Goal: Task Accomplishment & Management: Manage account settings

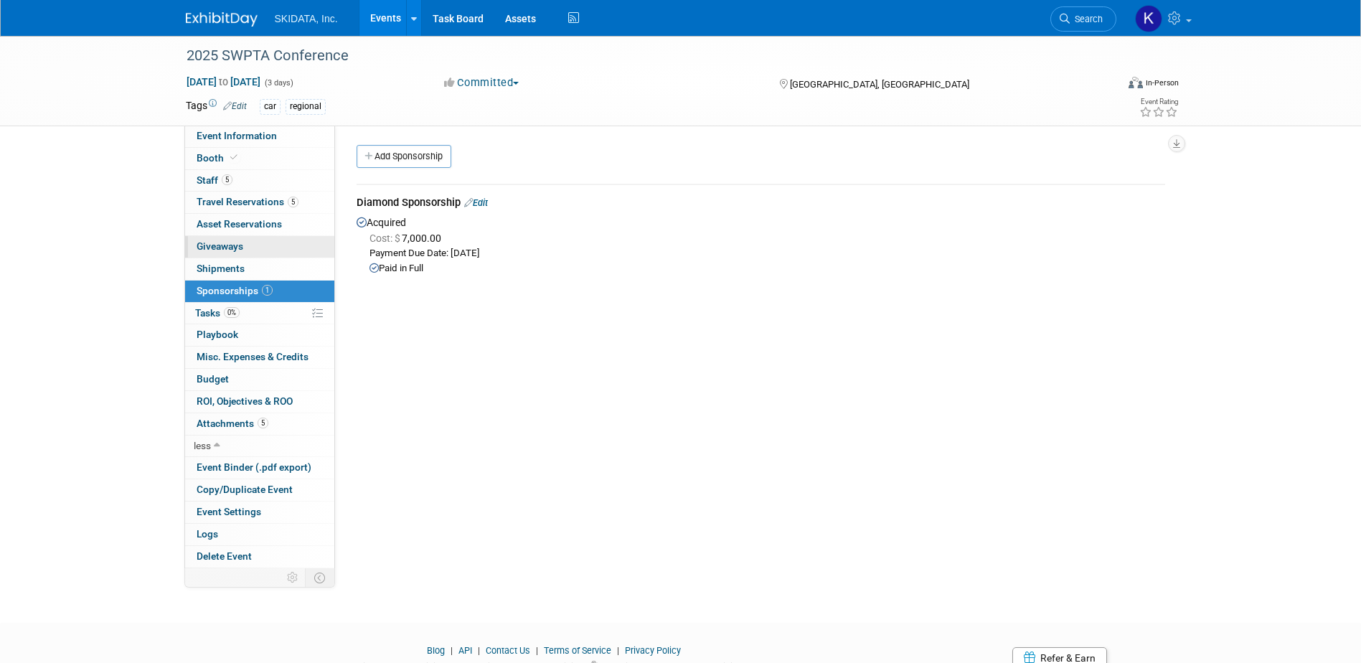
click at [224, 241] on link "0 Giveaways 0" at bounding box center [259, 247] width 149 height 22
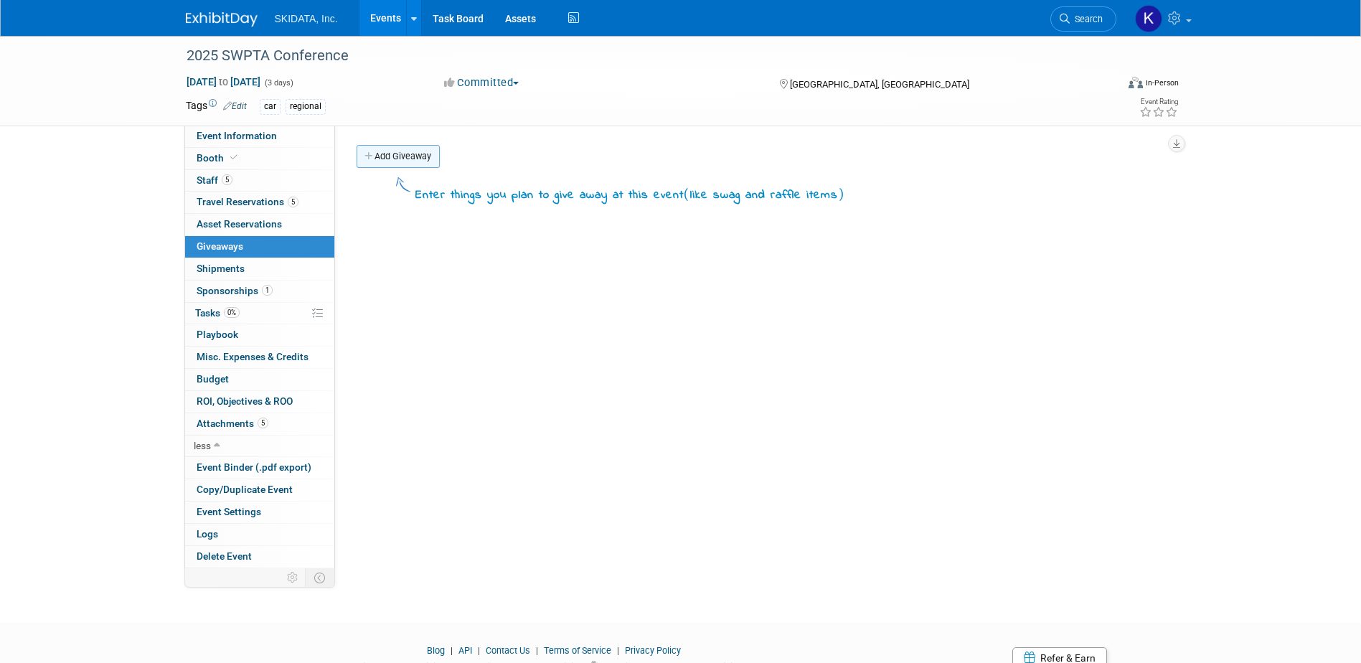
click at [402, 150] on link "Add Giveaway" at bounding box center [398, 156] width 83 height 23
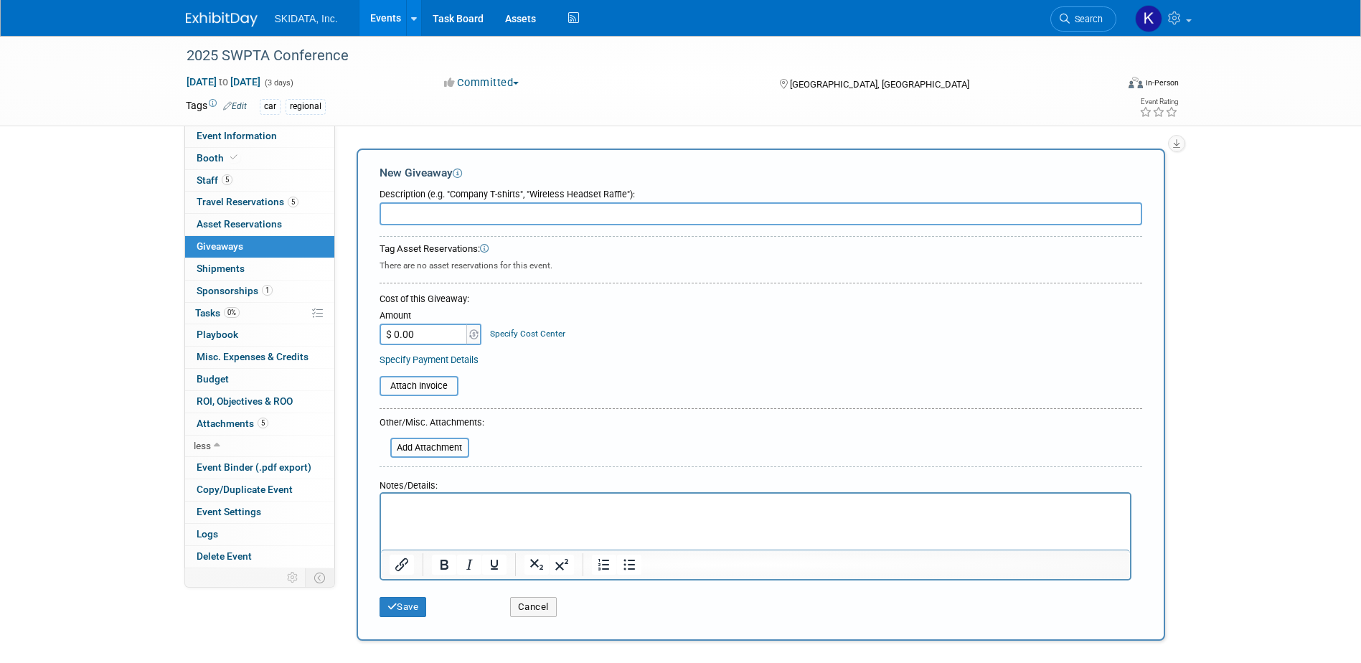
click at [405, 215] on input "text" at bounding box center [761, 213] width 763 height 23
drag, startPoint x: 462, startPoint y: 212, endPoint x: 453, endPoint y: 212, distance: 8.6
click at [453, 212] on input "Cornhole (2), laynards, Yeti's," at bounding box center [761, 213] width 763 height 23
click at [526, 217] on input "Cornhole (2), lanyards, Yeti's," at bounding box center [761, 213] width 763 height 23
type input "Cornhole (2), lanyards, Yeti's, playing cards"
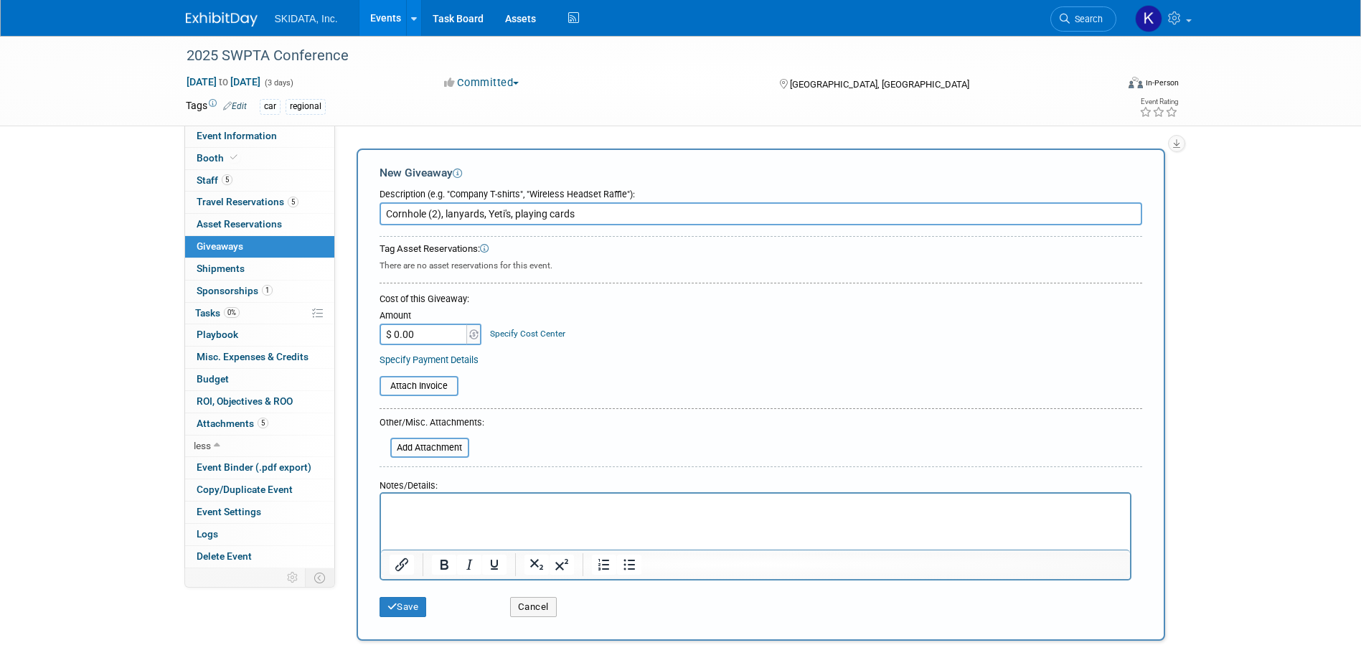
click at [399, 510] on p "Rich Text Area. Press ALT-0 for help." at bounding box center [755, 506] width 733 height 14
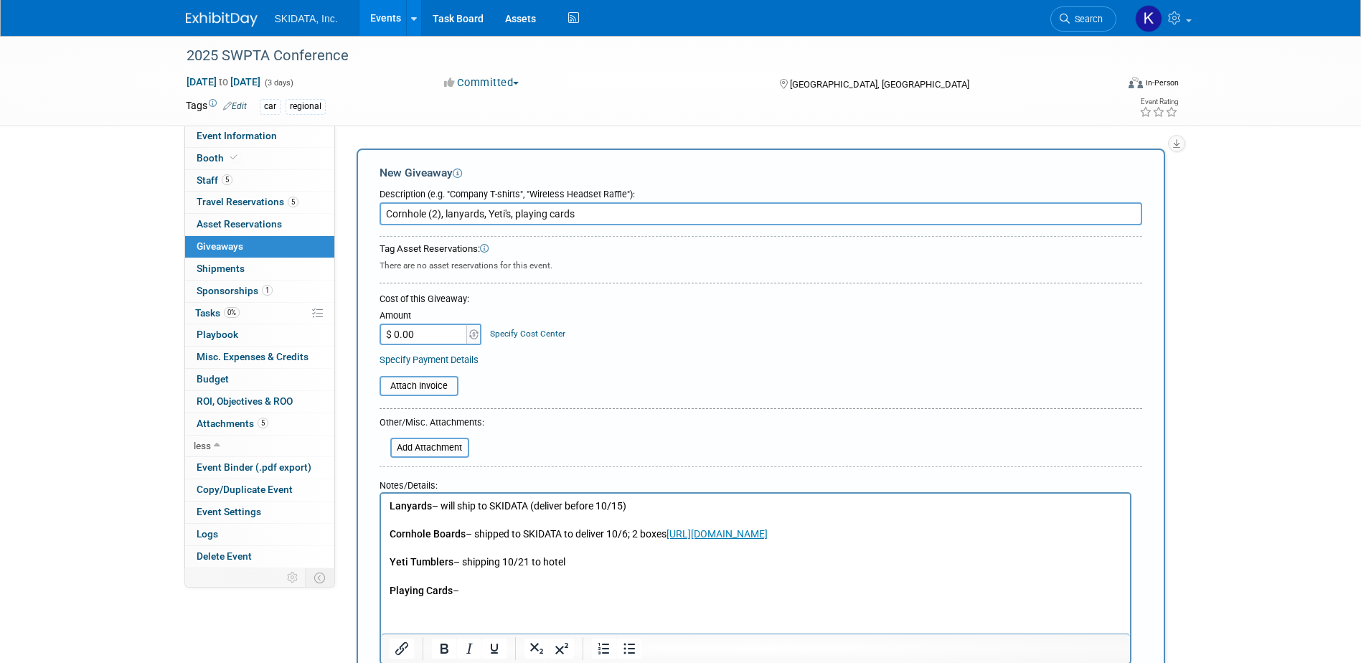
click at [397, 522] on p "Rich Text Area. Press ALT-0 for help." at bounding box center [755, 521] width 733 height 14
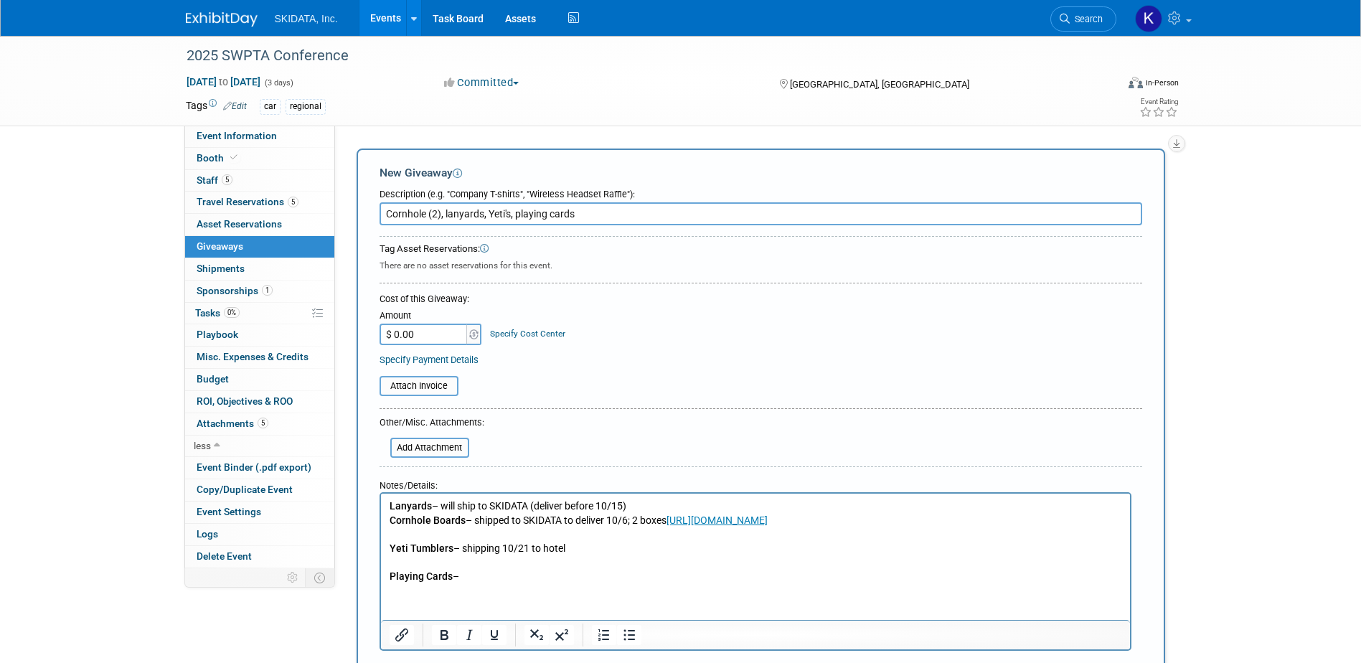
click at [400, 538] on p "Rich Text Area. Press ALT-0 for help." at bounding box center [755, 534] width 733 height 14
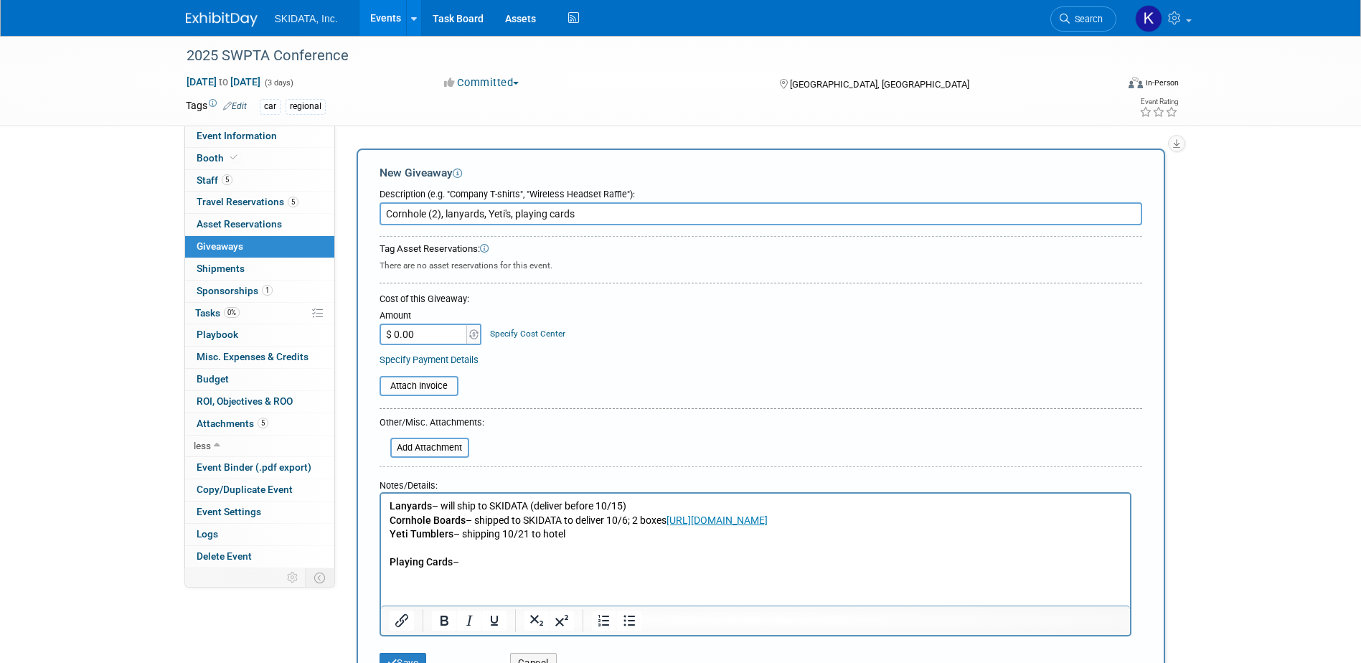
drag, startPoint x: 572, startPoint y: 537, endPoint x: 540, endPoint y: 538, distance: 32.3
click at [540, 538] on p "Yeti Tumblers – shipping 10/21 to hotel" at bounding box center [755, 534] width 733 height 14
click at [401, 547] on p "Rich Text Area. Press ALT-0 for help." at bounding box center [755, 549] width 733 height 14
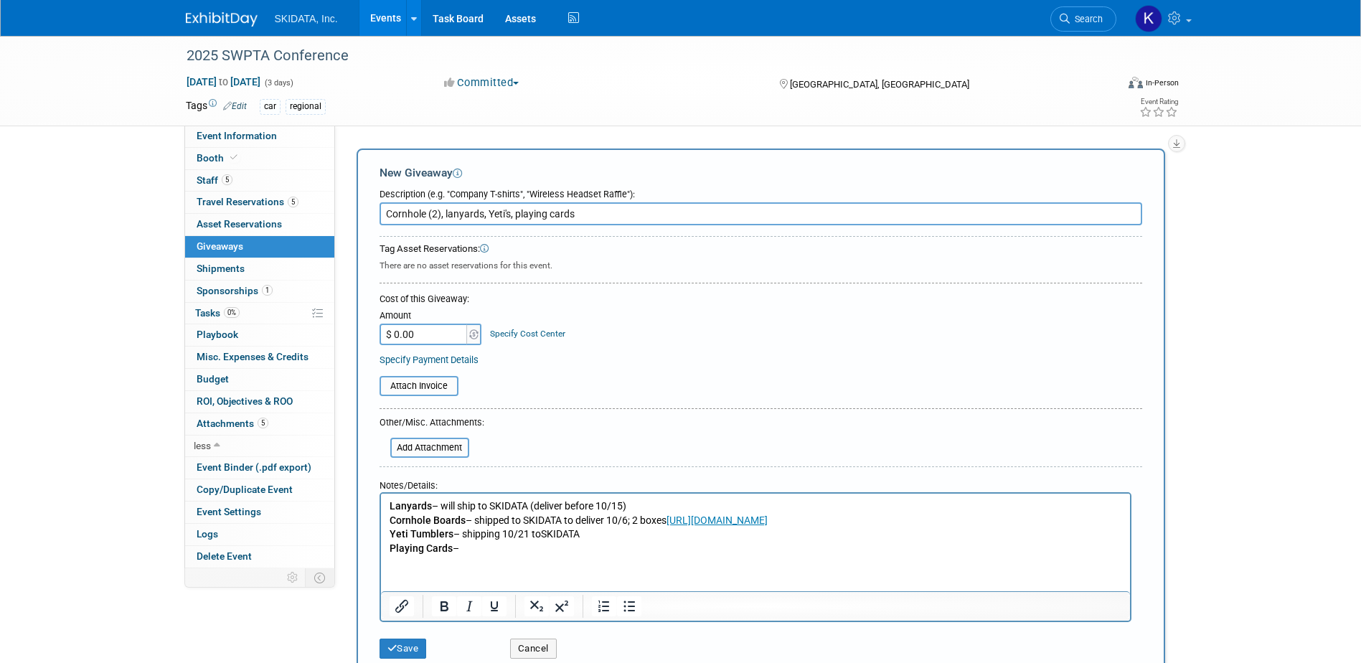
drag, startPoint x: 481, startPoint y: 549, endPoint x: 484, endPoint y: 574, distance: 25.4
click at [480, 551] on p "Playing Cards –" at bounding box center [755, 549] width 733 height 14
click at [406, 649] on button "Save" at bounding box center [403, 649] width 47 height 20
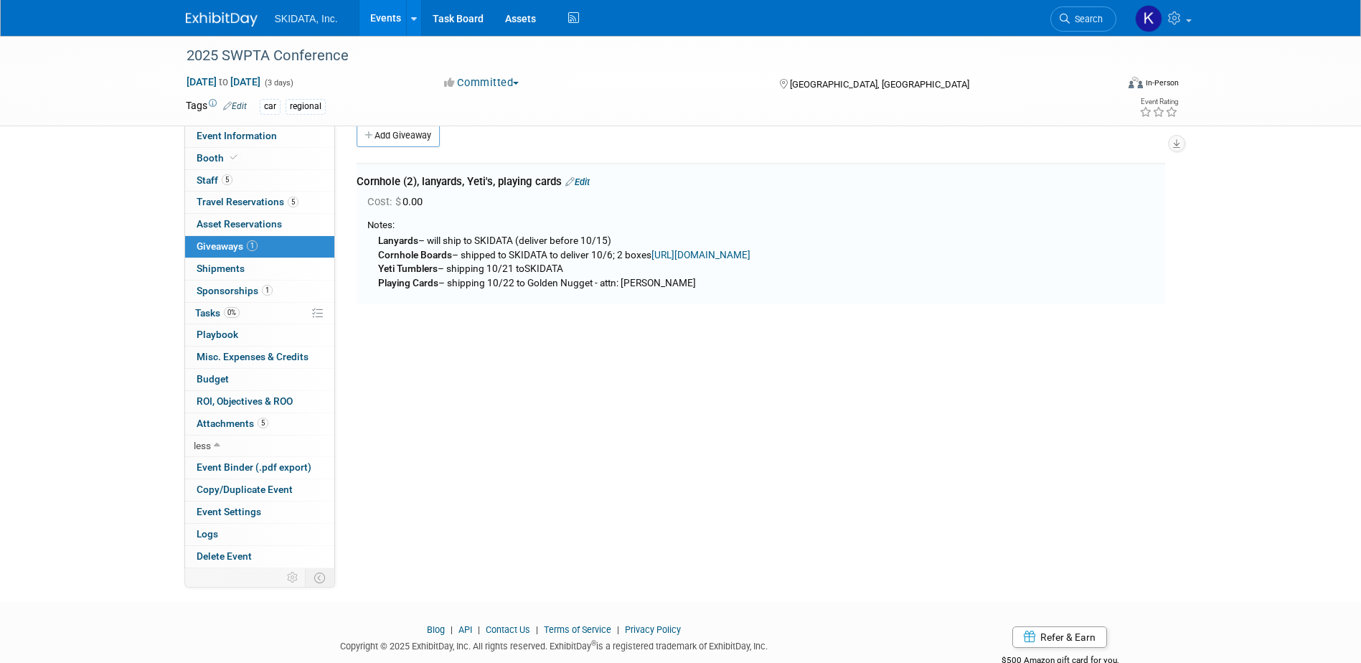
scroll to position [32, 0]
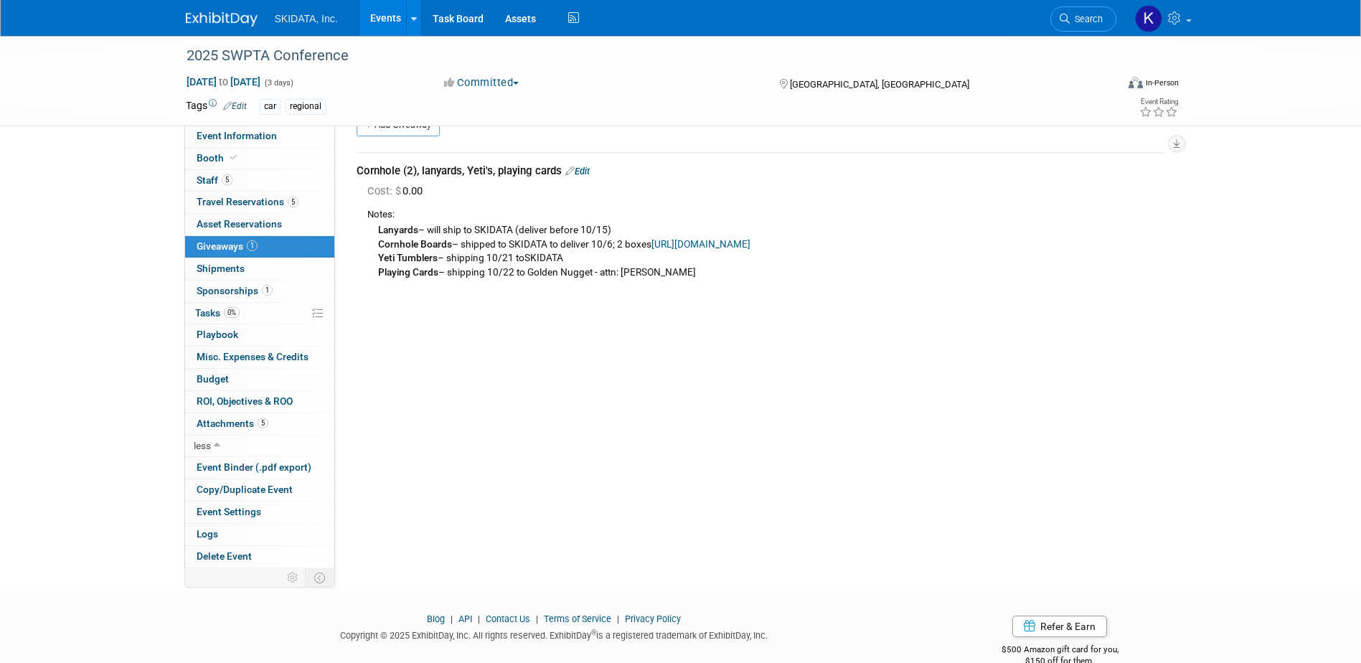
click at [1081, 499] on div "Event Website: Edit [URL][DOMAIN_NAME] Event Venue Name: Golden Nugget Edit" at bounding box center [755, 315] width 841 height 443
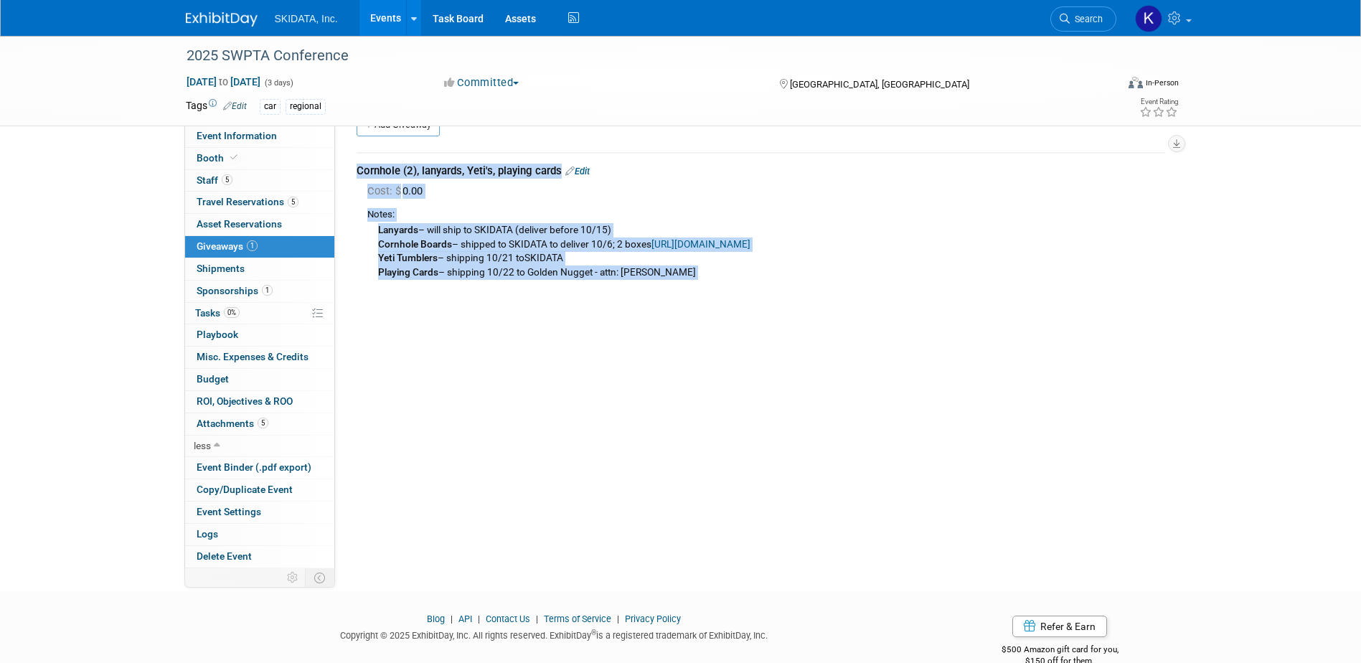
click at [774, 587] on body "SKIDATA, Inc. Events Add Event Bulk Upload Events Shareable Event Boards Recent…" at bounding box center [680, 299] width 1361 height 663
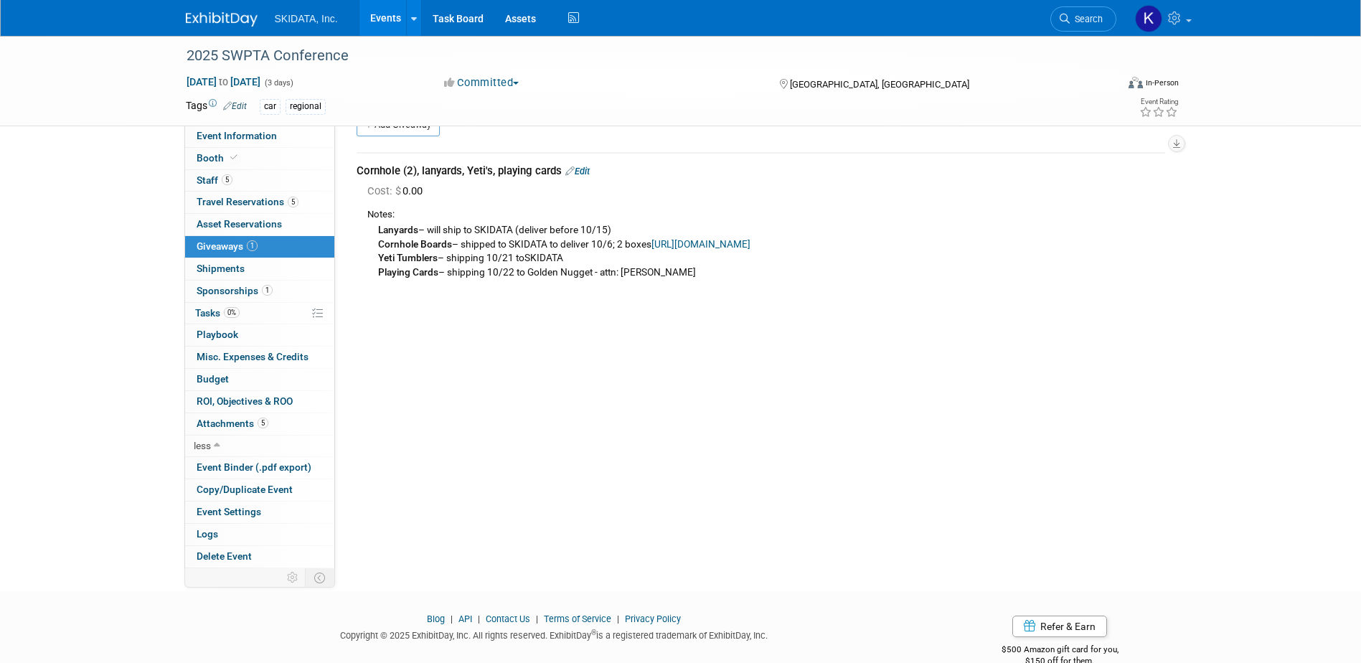
click at [503, 436] on div "Event Website: Edit [URL][DOMAIN_NAME] Event Venue Name: Golden Nugget Edit" at bounding box center [755, 315] width 841 height 443
click at [84, 332] on div "2025 SWPTA Conference [DATE] to [DATE] (3 days) [DATE] to [DATE] Committed Comm…" at bounding box center [680, 284] width 1361 height 561
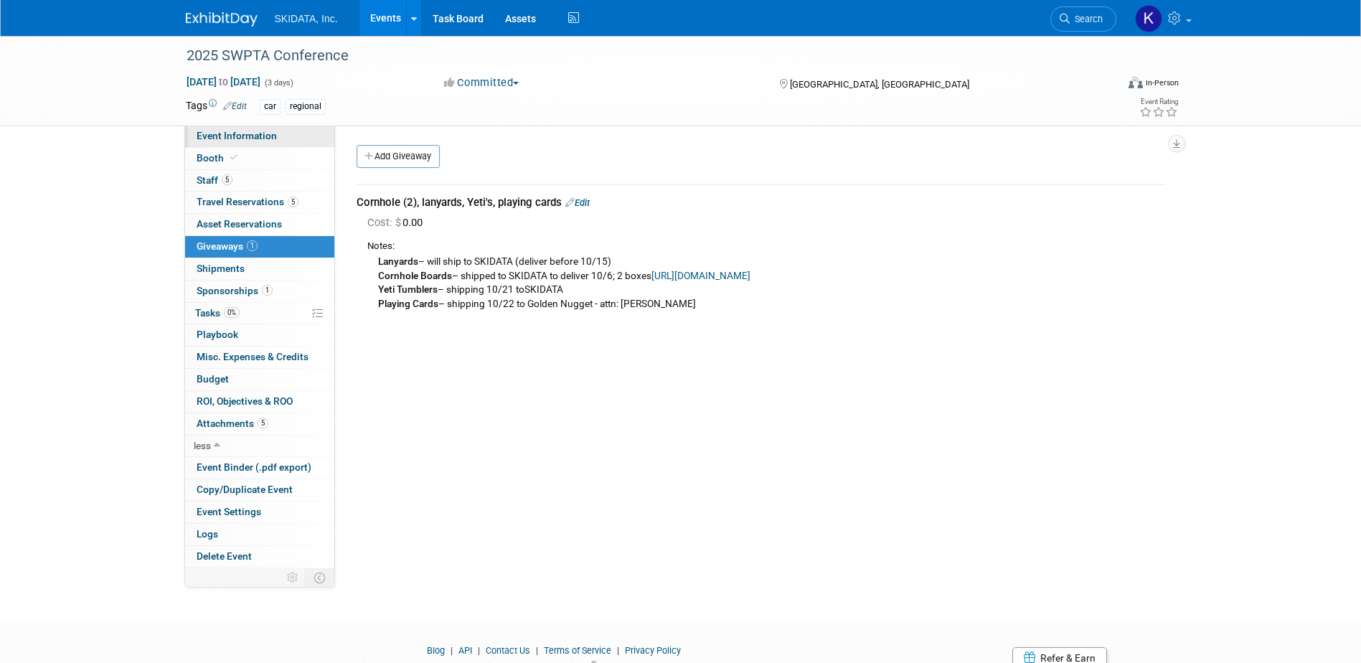
click at [211, 136] on span "Event Information" at bounding box center [237, 135] width 80 height 11
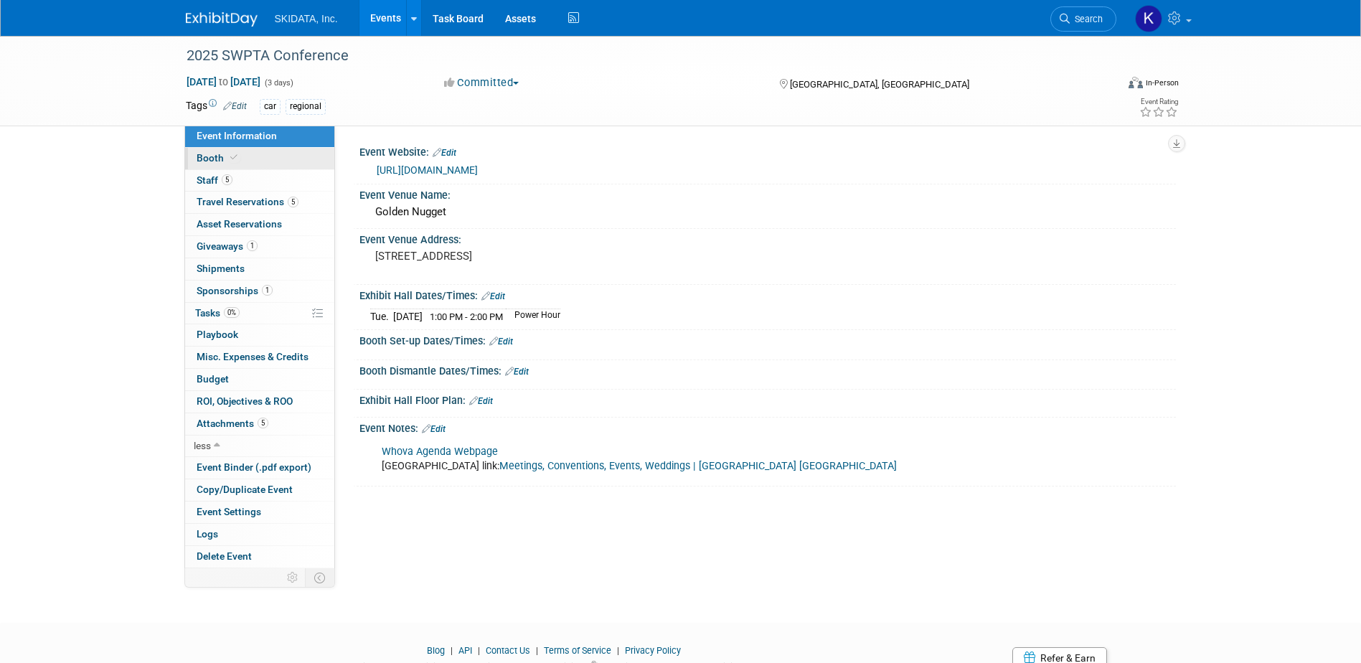
click at [211, 158] on span "Booth" at bounding box center [219, 157] width 44 height 11
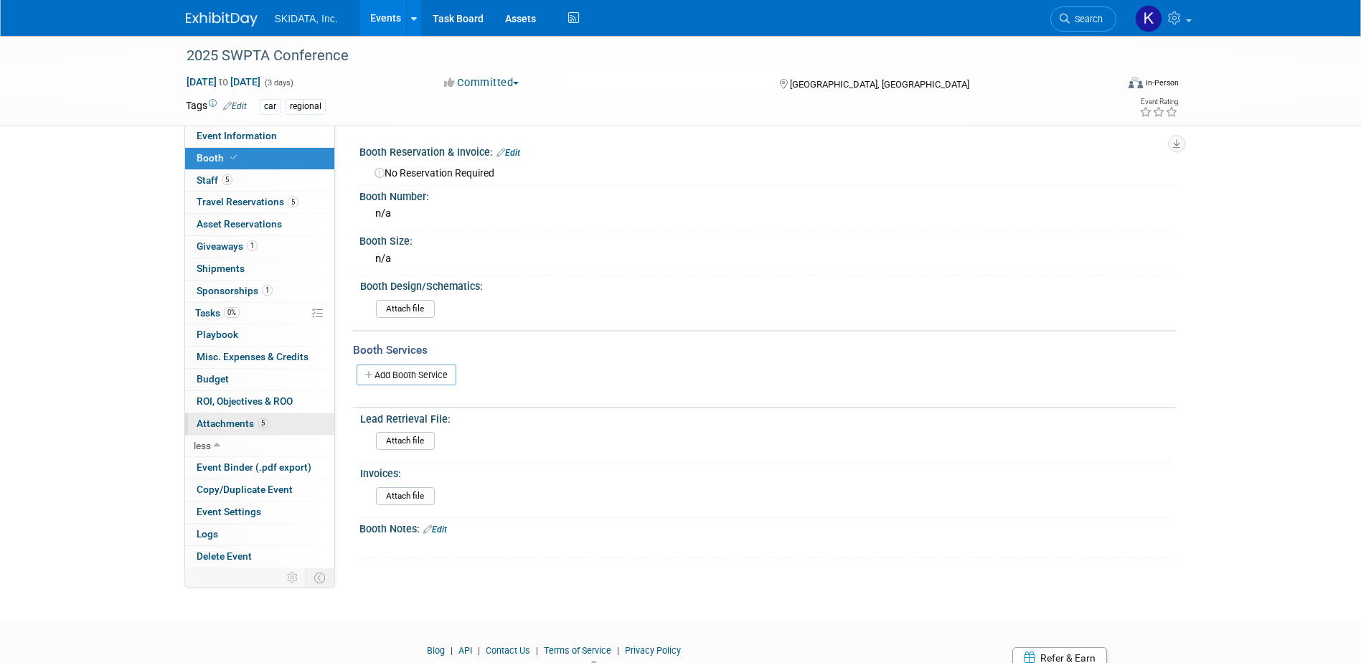
click at [220, 421] on span "Attachments 5" at bounding box center [233, 423] width 72 height 11
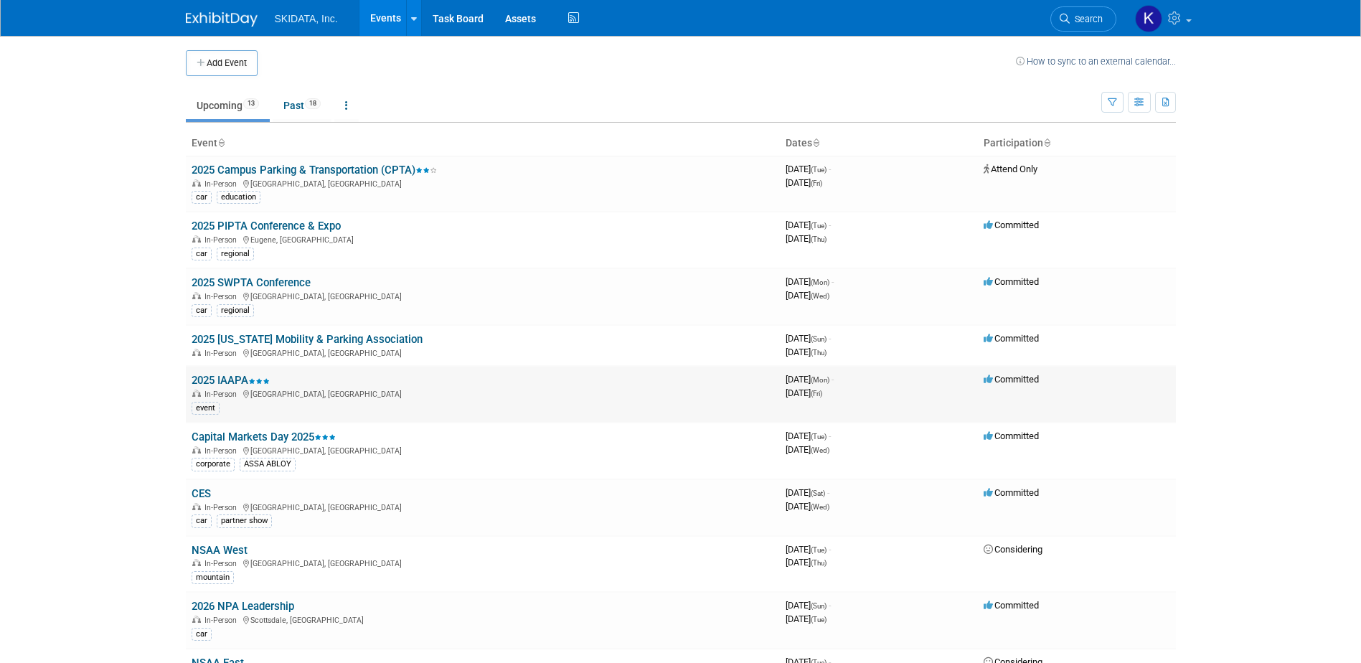
click at [223, 380] on link "2025 IAAPA" at bounding box center [231, 380] width 78 height 13
